Goal: Transaction & Acquisition: Obtain resource

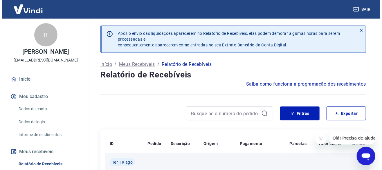
scroll to position [58, 0]
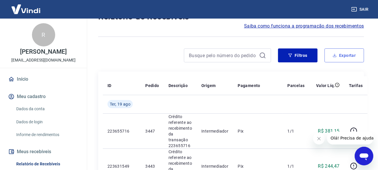
click at [331, 57] on button "Exportar" at bounding box center [345, 56] width 40 height 14
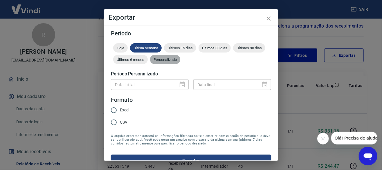
click at [180, 61] on span "Personalizado" at bounding box center [165, 60] width 30 height 4
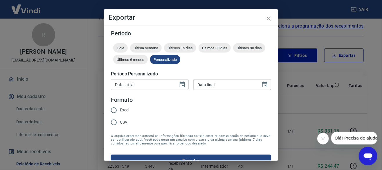
click at [173, 87] on div "Data inicial" at bounding box center [150, 84] width 78 height 11
type input "DD/MM/YYYY"
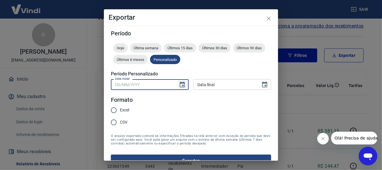
drag, startPoint x: 179, startPoint y: 85, endPoint x: 178, endPoint y: 89, distance: 4.5
click at [180, 85] on icon "Choose date" at bounding box center [182, 84] width 7 height 7
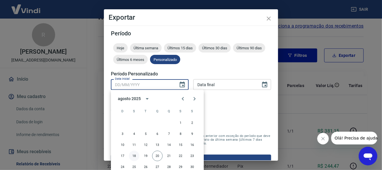
click at [136, 156] on button "18" at bounding box center [134, 156] width 10 height 10
type input "[DATE]"
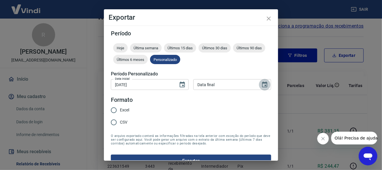
drag, startPoint x: 262, startPoint y: 85, endPoint x: 263, endPoint y: 89, distance: 4.1
click at [262, 85] on icon "Choose date" at bounding box center [265, 84] width 7 height 7
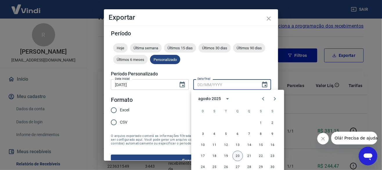
click at [239, 157] on button "20" at bounding box center [238, 156] width 10 height 10
type input "[DATE]"
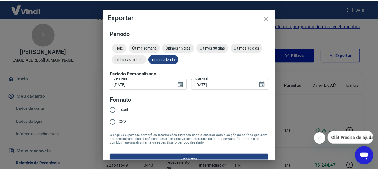
scroll to position [10, 0]
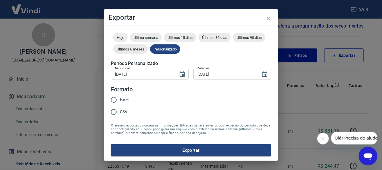
click at [126, 99] on span "Excel" at bounding box center [124, 100] width 9 height 6
click at [120, 99] on input "Excel" at bounding box center [114, 100] width 12 height 12
radio input "true"
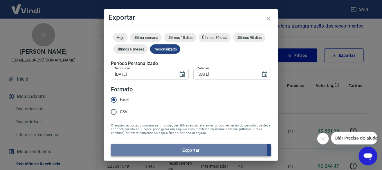
click at [182, 150] on button "Exportar" at bounding box center [191, 150] width 160 height 12
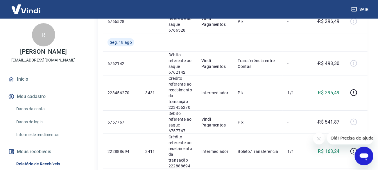
scroll to position [0, 0]
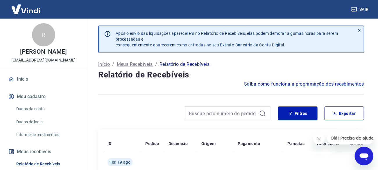
click at [366, 10] on button "Sair" at bounding box center [360, 9] width 21 height 11
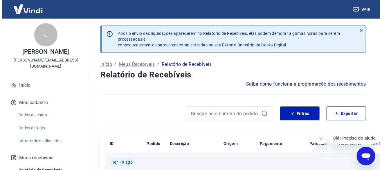
scroll to position [58, 0]
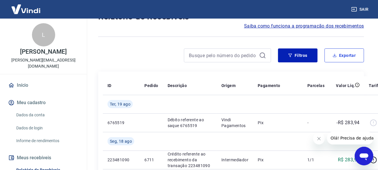
click at [333, 57] on button "Exportar" at bounding box center [345, 56] width 40 height 14
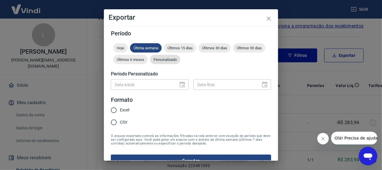
click at [180, 62] on div "Personalizado" at bounding box center [165, 59] width 30 height 9
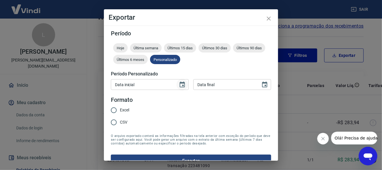
click at [182, 83] on icon "Choose date" at bounding box center [182, 85] width 5 height 6
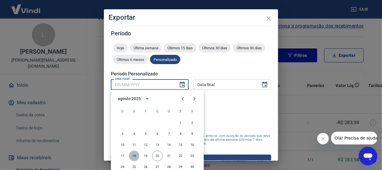
click at [131, 157] on button "18" at bounding box center [134, 156] width 10 height 10
type input "[DATE]"
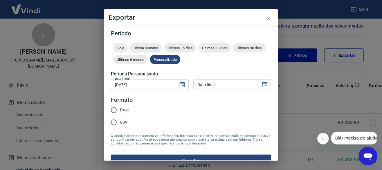
type input "DD/MM/YYYY"
click at [213, 83] on input "DD/MM/YYYY" at bounding box center [225, 84] width 63 height 11
click at [262, 85] on icon "Choose date" at bounding box center [265, 84] width 7 height 7
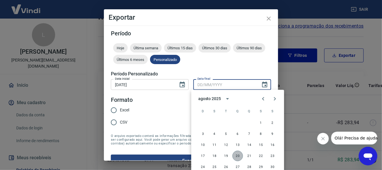
click at [237, 158] on button "20" at bounding box center [238, 156] width 10 height 10
type input "[DATE]"
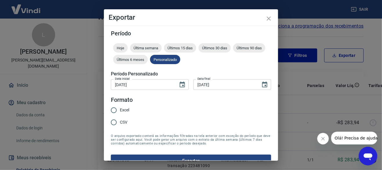
click at [129, 111] on span "Excel" at bounding box center [124, 110] width 9 height 6
click at [120, 111] on input "Excel" at bounding box center [114, 110] width 12 height 12
radio input "true"
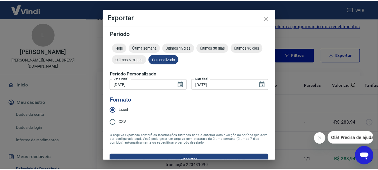
scroll to position [10, 0]
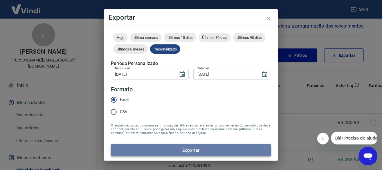
click at [197, 145] on button "Exportar" at bounding box center [191, 150] width 160 height 12
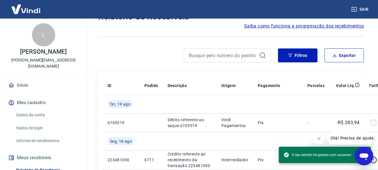
click at [364, 8] on button "Sair" at bounding box center [360, 9] width 21 height 11
